Goal: Share content

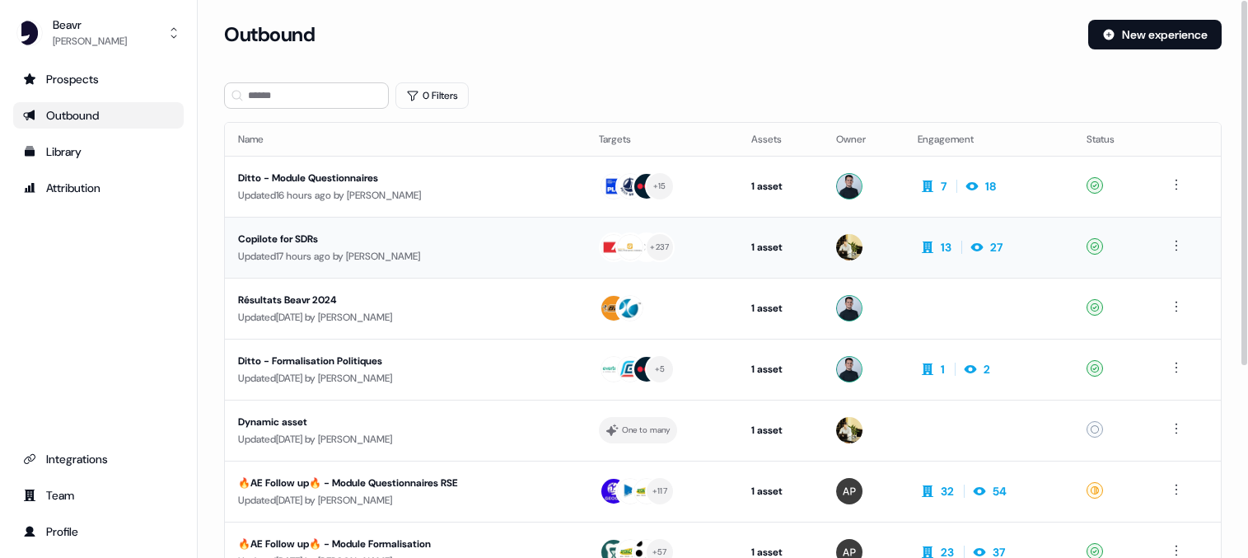
click at [381, 262] on div "Updated 17 hours ago by [PERSON_NAME]" at bounding box center [405, 256] width 334 height 16
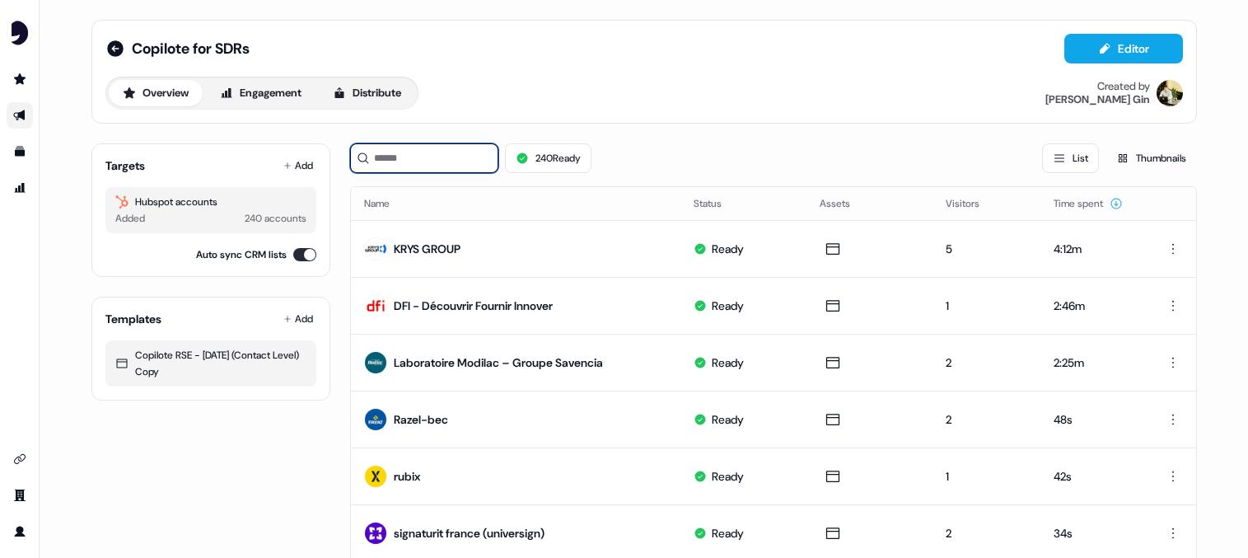
click at [423, 166] on input at bounding box center [424, 158] width 148 height 30
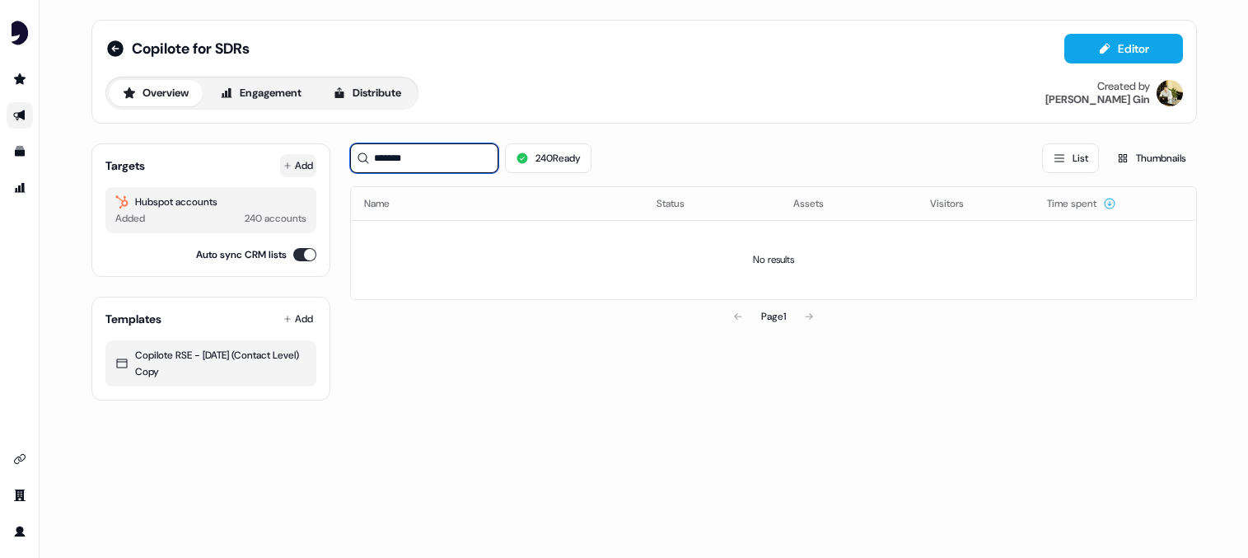
type input "*******"
click at [301, 166] on button "Add" at bounding box center [298, 165] width 36 height 23
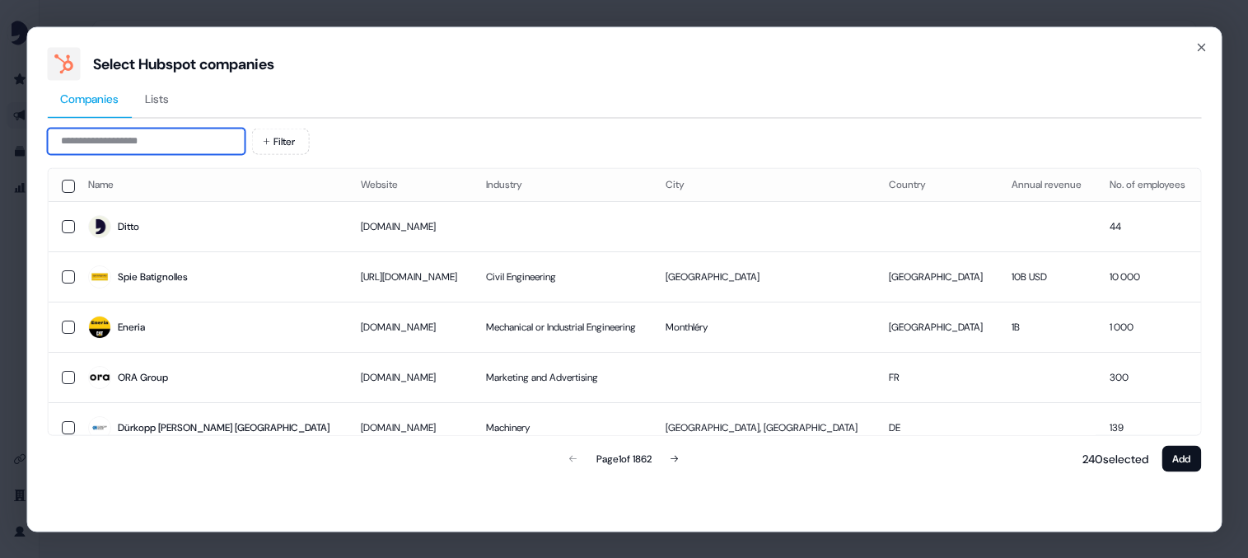
click at [146, 151] on input at bounding box center [146, 141] width 198 height 26
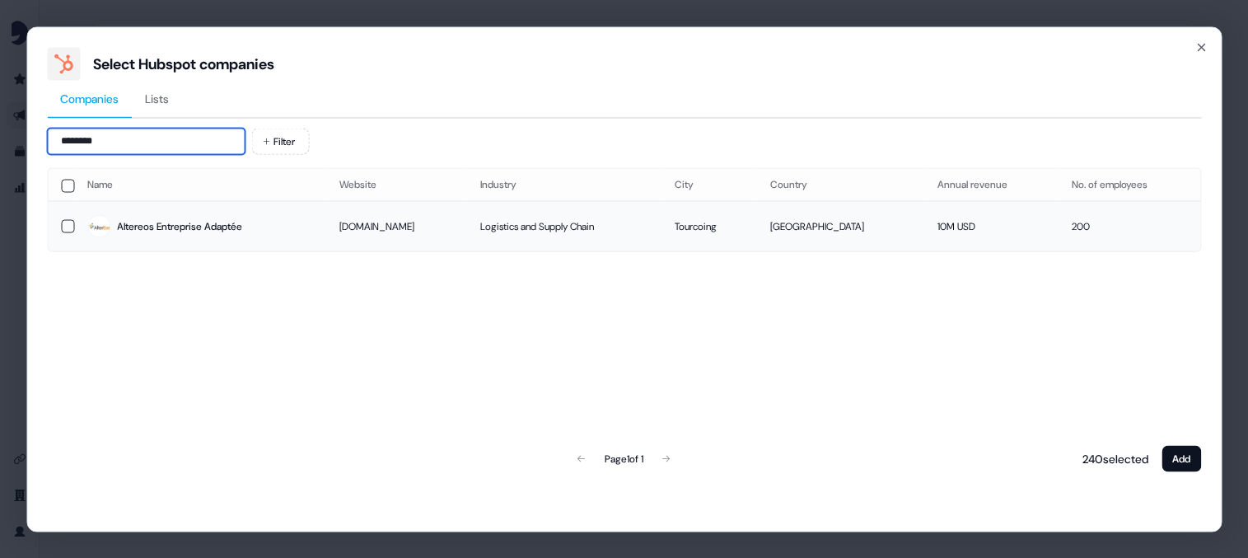
type input "********"
click at [60, 226] on td at bounding box center [61, 226] width 26 height 50
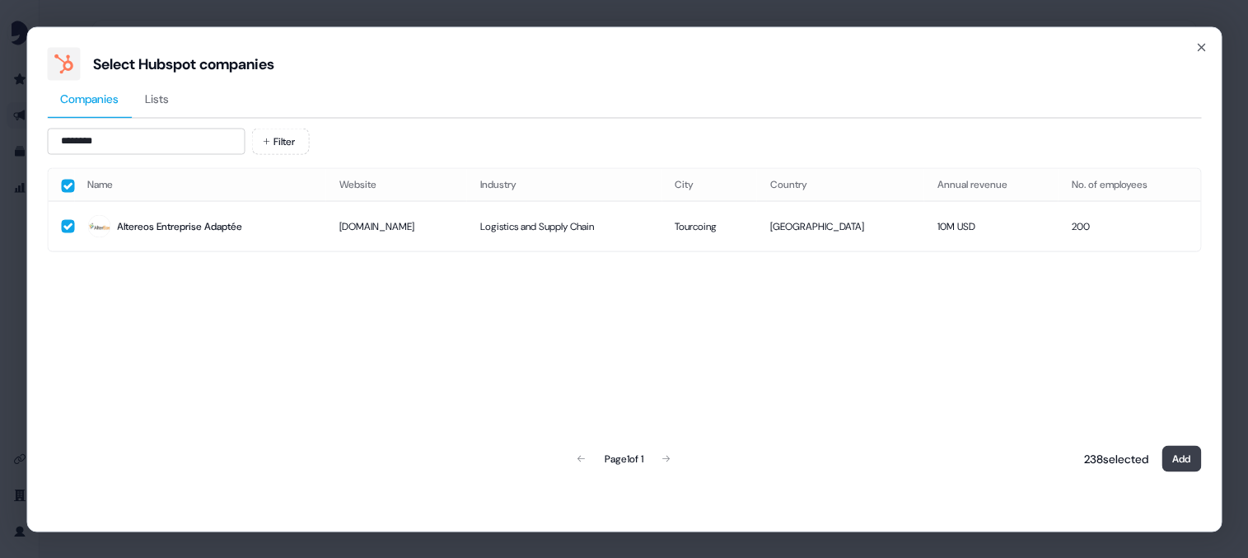
click at [1174, 455] on button "Add" at bounding box center [1181, 458] width 40 height 26
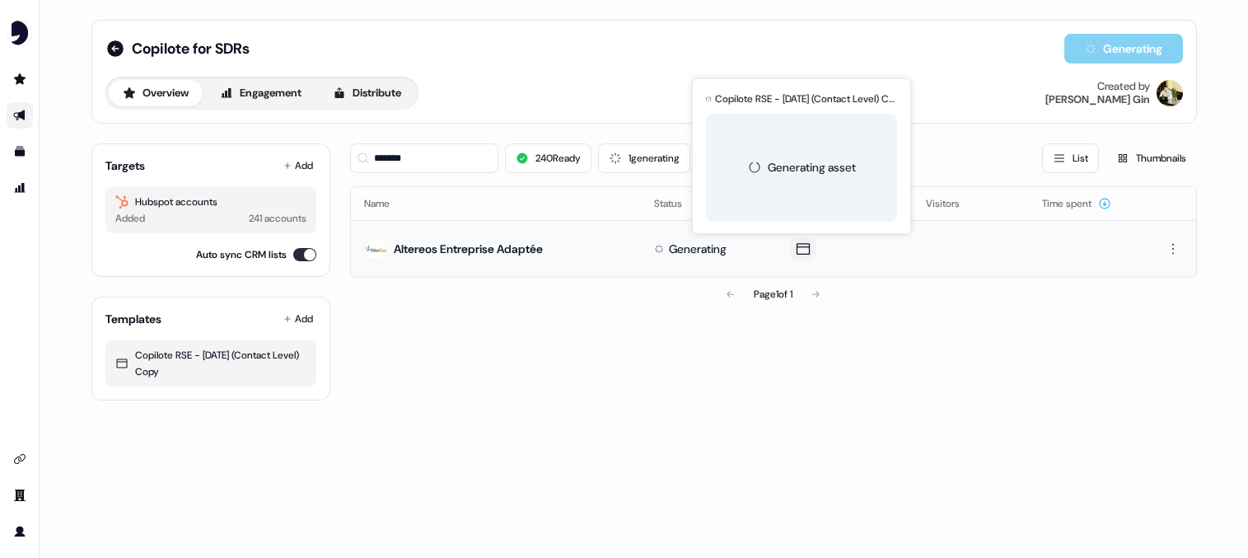
click at [793, 249] on icon at bounding box center [803, 248] width 20 height 16
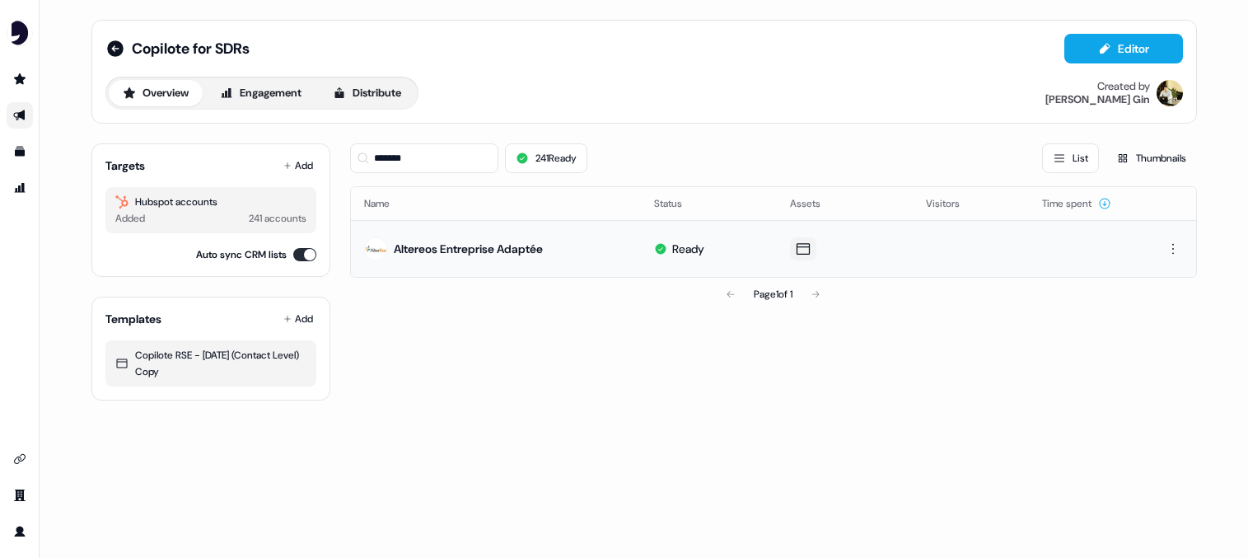
click at [799, 253] on icon at bounding box center [802, 249] width 13 height 12
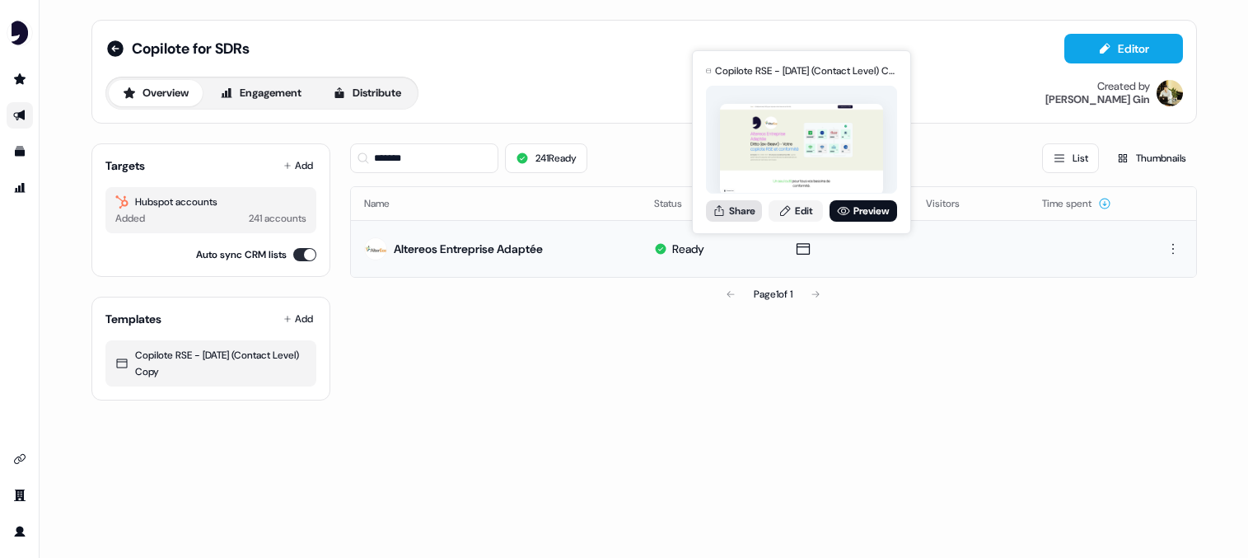
click at [733, 214] on button "Share" at bounding box center [734, 210] width 56 height 21
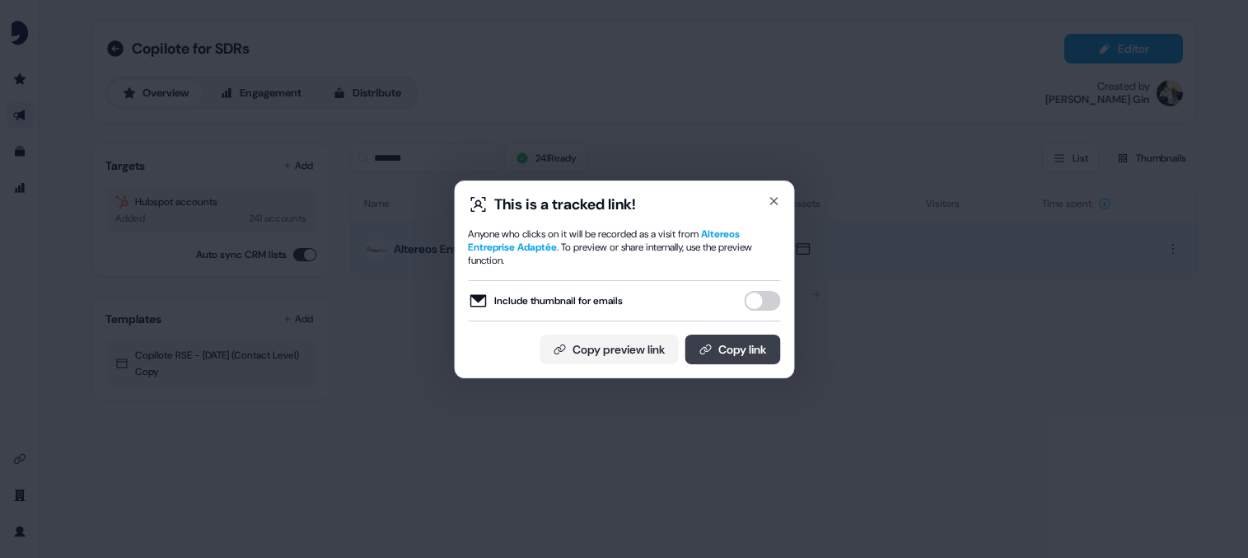
click at [719, 352] on button "Copy link" at bounding box center [732, 349] width 96 height 30
